Goal: Transaction & Acquisition: Purchase product/service

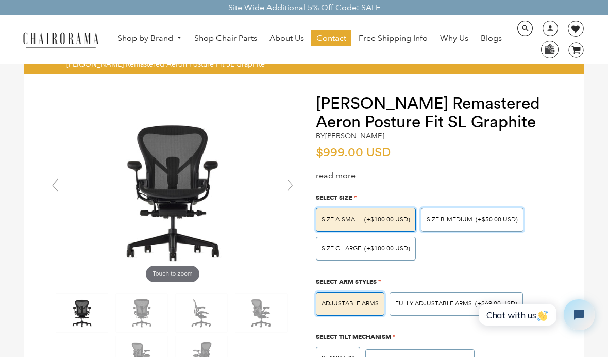
click at [435, 219] on span "SIZE B-MEDIUM" at bounding box center [450, 219] width 46 height 8
click at [0, 0] on input "SIZE B-MEDIUM (+$50.00 USD)" at bounding box center [0, 0] width 0 height 0
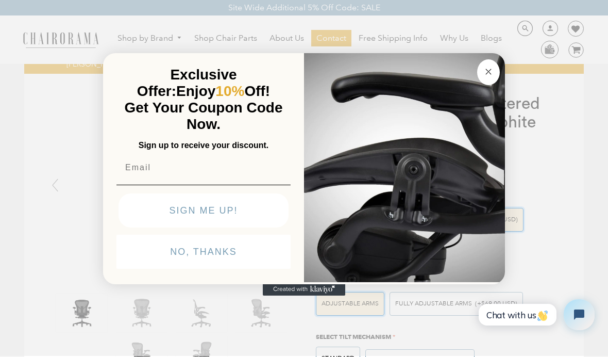
click at [493, 70] on circle "Close dialog" at bounding box center [489, 72] width 12 height 12
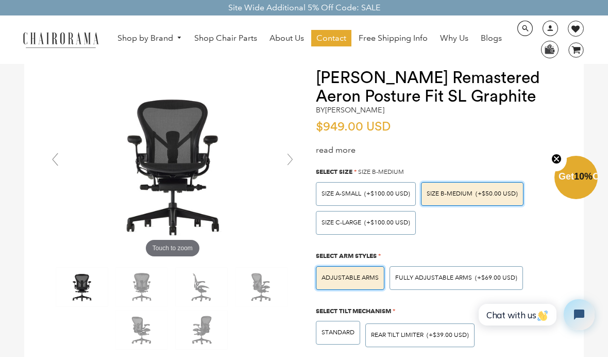
scroll to position [29, 0]
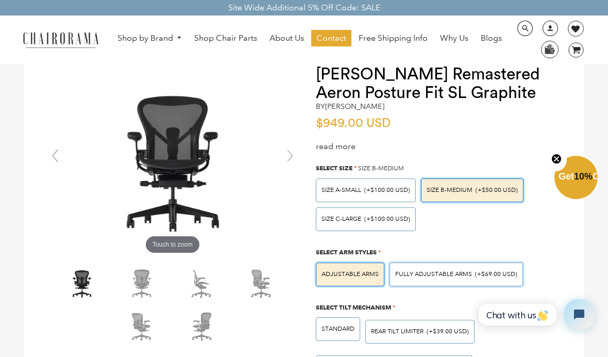
click at [460, 272] on span "Fully Adjustable Arms" at bounding box center [433, 274] width 77 height 8
click at [0, 0] on input "Fully Adjustable Arms (+$69.00 USD)" at bounding box center [0, 0] width 0 height 0
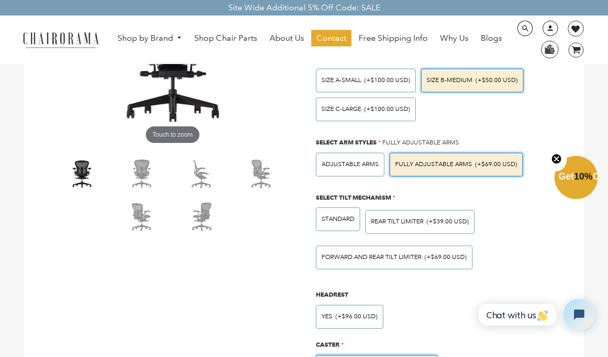
scroll to position [160, 0]
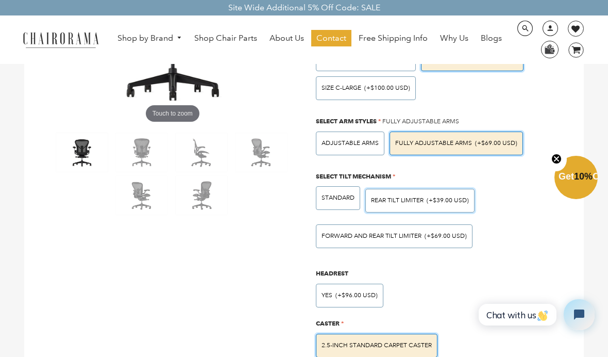
click at [418, 201] on span "REAR TILT LIMITER" at bounding box center [397, 200] width 53 height 8
click at [0, 0] on input "REAR TILT LIMITER (+$39.00 USD)" at bounding box center [0, 0] width 0 height 0
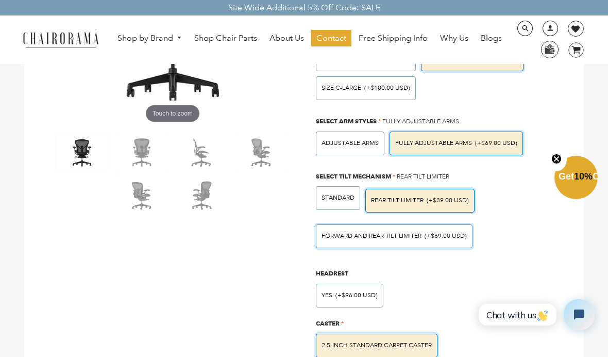
click at [408, 233] on span "FORWARD AND REAR TILT LIMITER" at bounding box center [372, 236] width 100 height 8
click at [0, 0] on input "FORWARD AND REAR TILT LIMITER (+$69.00 USD)" at bounding box center [0, 0] width 0 height 0
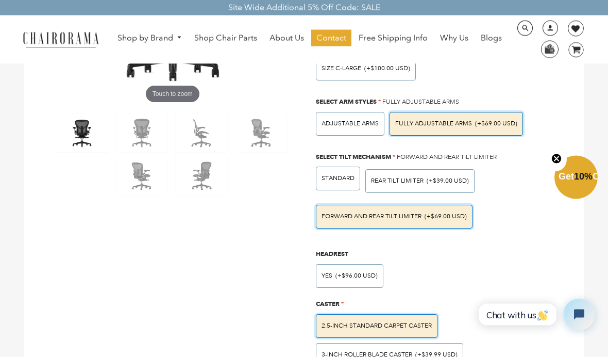
scroll to position [195, 0]
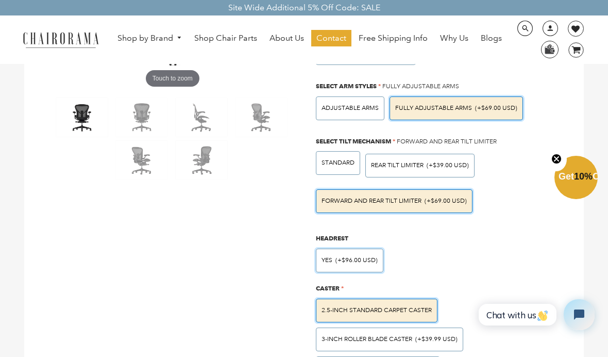
click at [358, 261] on div "Yes (+$96.00 USD)" at bounding box center [350, 260] width 68 height 24
click at [0, 0] on input "Yes (+$96.00 USD)" at bounding box center [0, 0] width 0 height 0
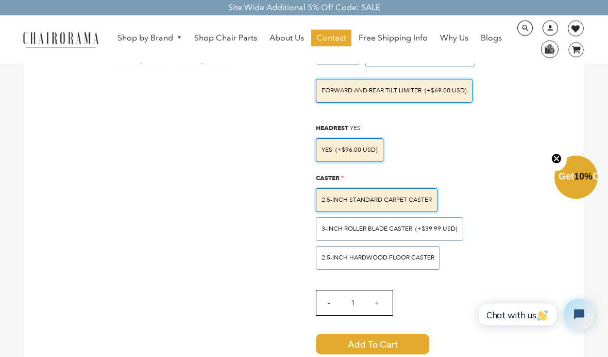
scroll to position [314, 0]
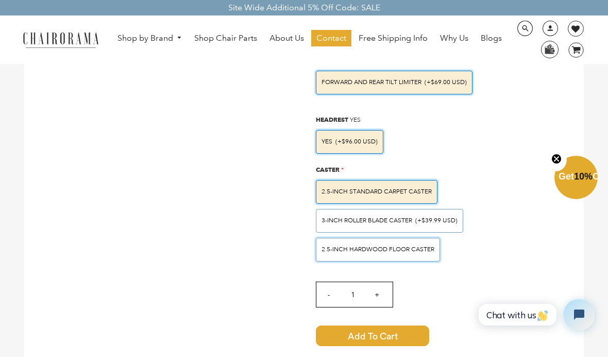
click at [378, 252] on div "2.5-inch Hardwood Floor Caster" at bounding box center [378, 250] width 124 height 24
click at [0, 0] on input "2.5-inch Hardwood Floor Caster" at bounding box center [0, 0] width 0 height 0
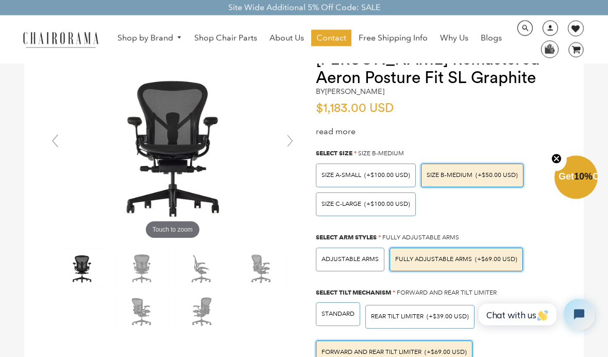
scroll to position [0, 0]
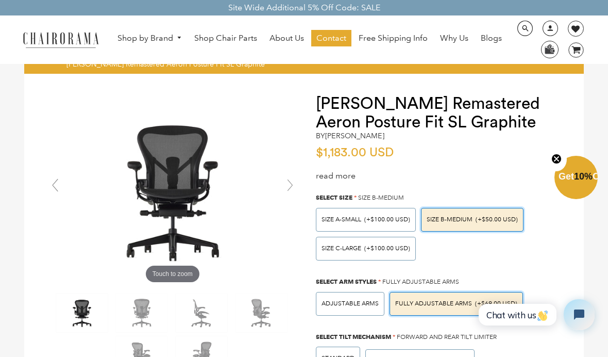
click at [293, 187] on link at bounding box center [290, 185] width 21 height 21
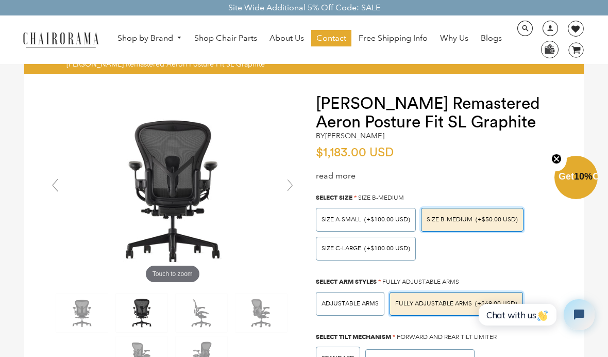
click at [293, 187] on link at bounding box center [290, 185] width 21 height 21
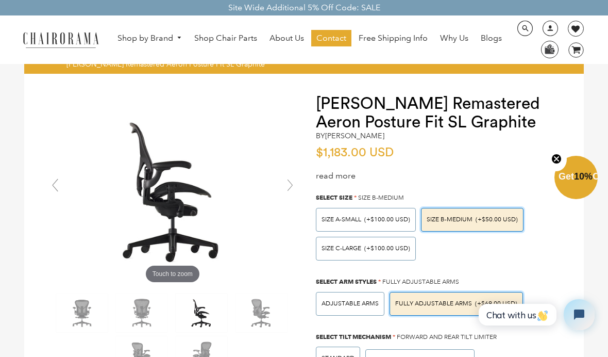
click at [293, 188] on link at bounding box center [290, 185] width 21 height 21
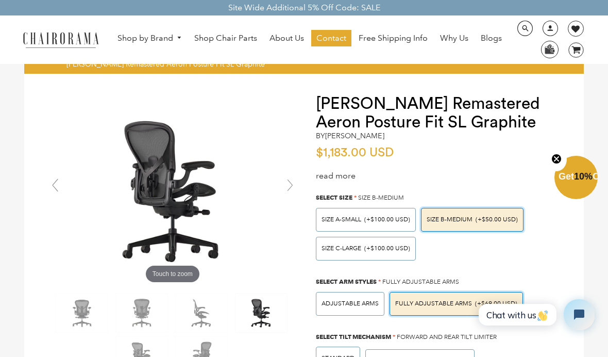
click at [293, 188] on link at bounding box center [290, 185] width 21 height 21
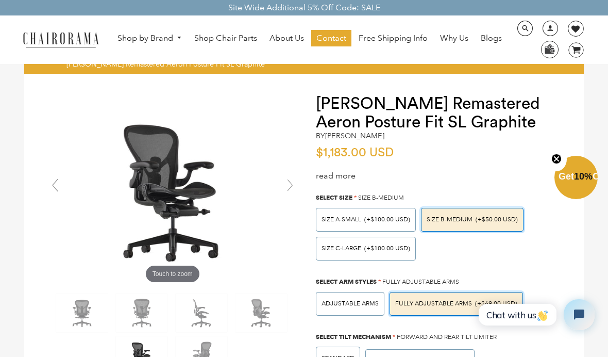
click at [293, 190] on link at bounding box center [290, 185] width 21 height 21
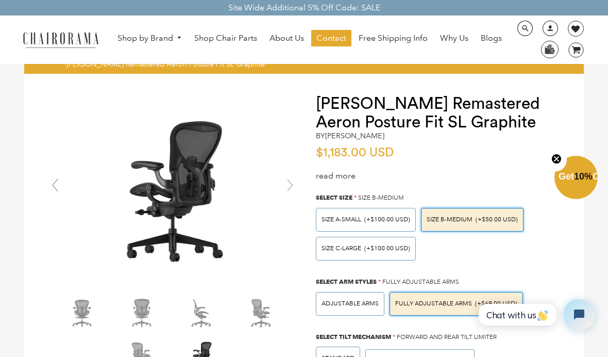
click at [292, 186] on link at bounding box center [290, 185] width 21 height 21
